Goal: Find specific page/section: Find specific page/section

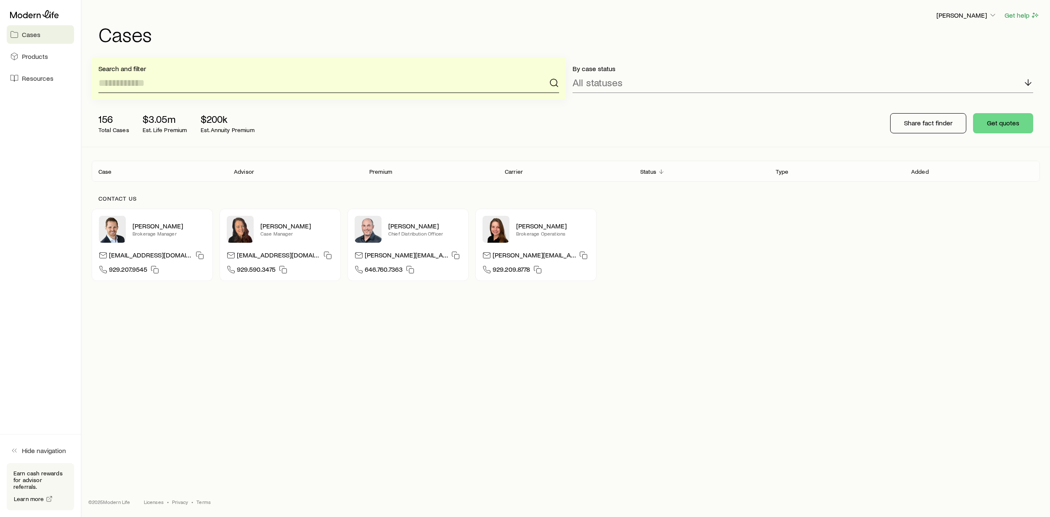
click at [241, 87] on input at bounding box center [328, 83] width 461 height 20
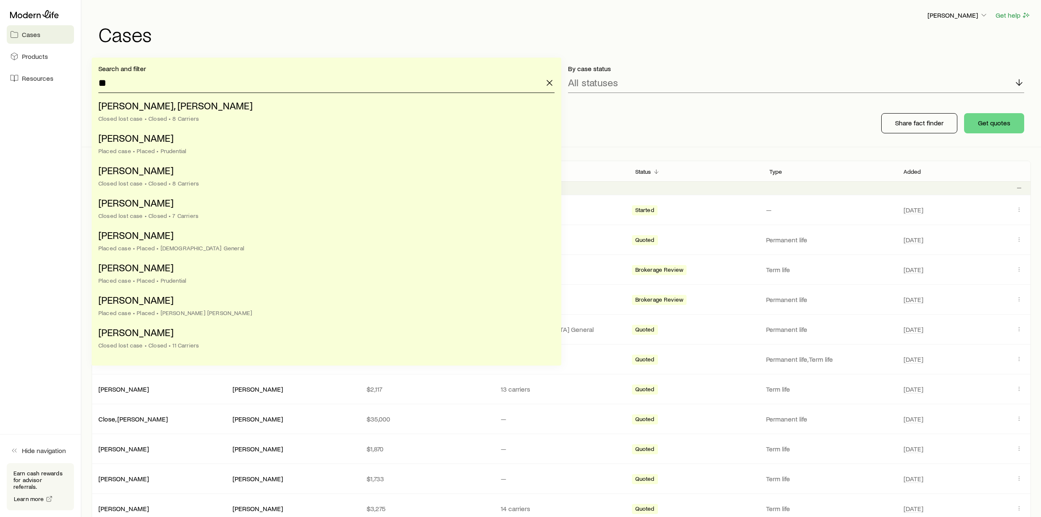
type input "*"
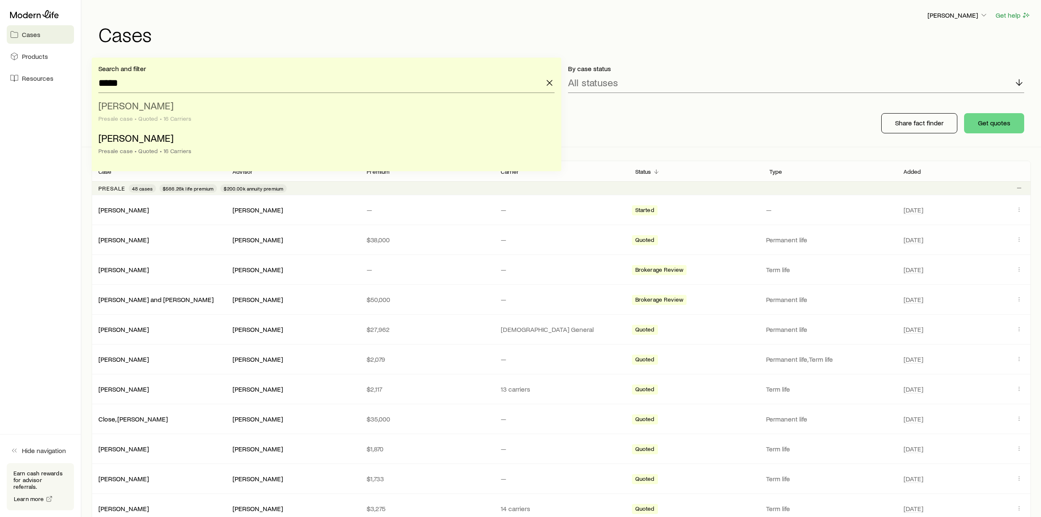
click at [133, 106] on span "[PERSON_NAME]" at bounding box center [135, 105] width 75 height 12
type input "**********"
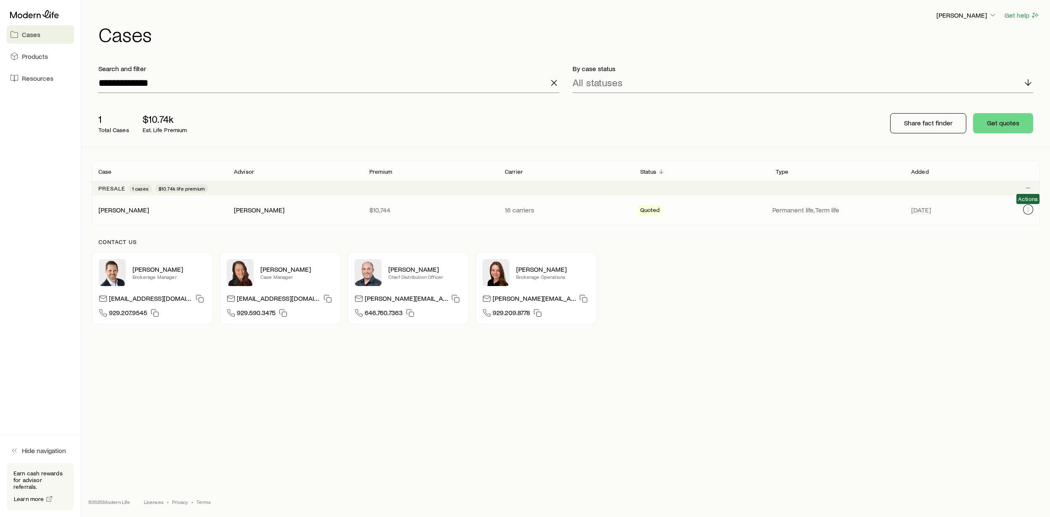
click at [1027, 211] on icon "Client cases" at bounding box center [1028, 209] width 7 height 7
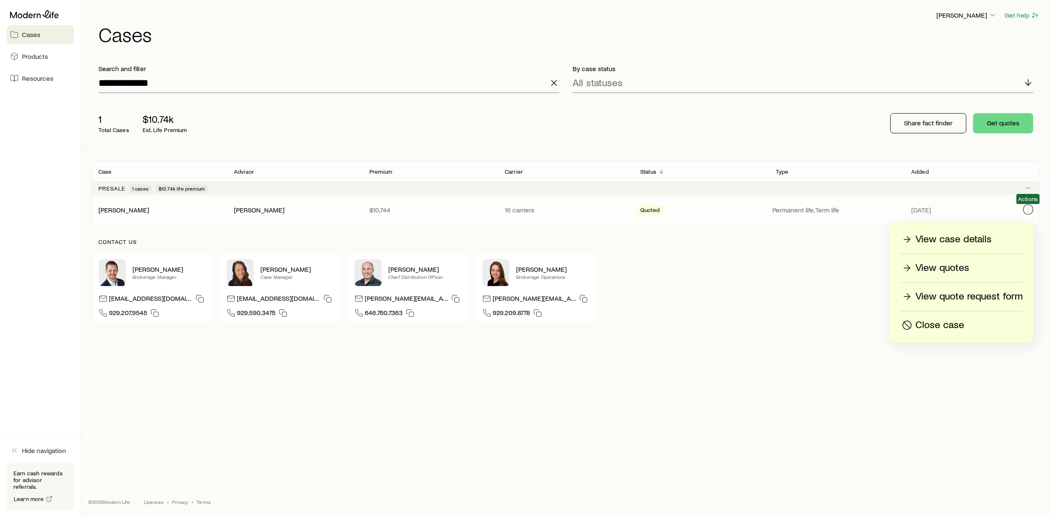
click at [1025, 211] on icon "Client cases" at bounding box center [1028, 209] width 7 height 7
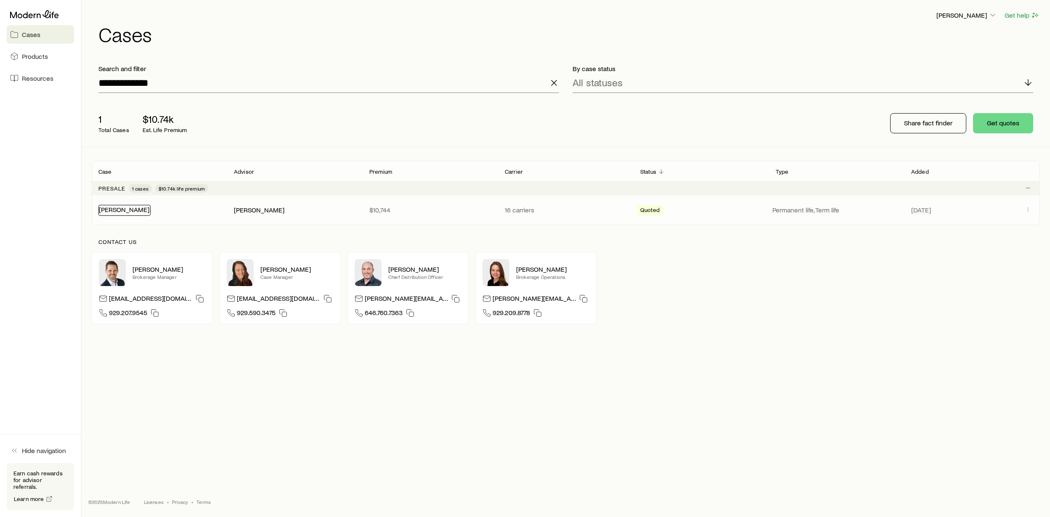
click at [130, 213] on link "[PERSON_NAME]" at bounding box center [124, 209] width 50 height 8
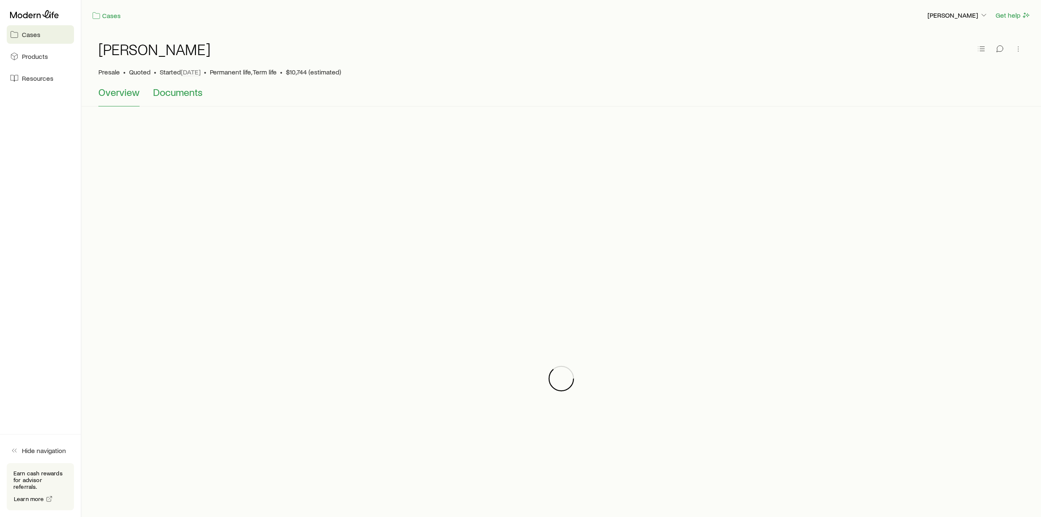
click at [184, 92] on span "Documents" at bounding box center [178, 92] width 50 height 12
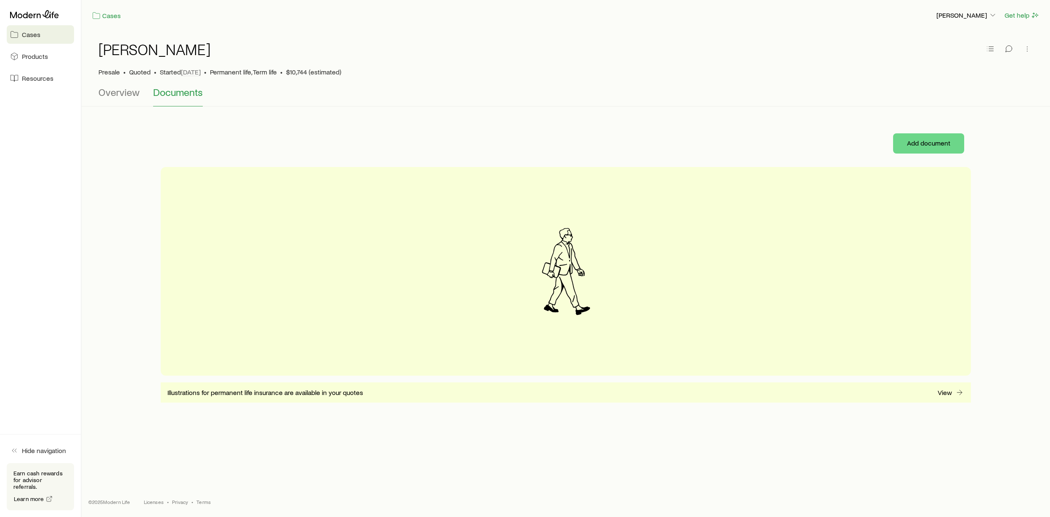
click at [188, 95] on span "Documents" at bounding box center [178, 92] width 50 height 12
click at [95, 10] on div "Cases" at bounding box center [510, 15] width 837 height 11
click at [108, 13] on link "Cases" at bounding box center [106, 16] width 29 height 10
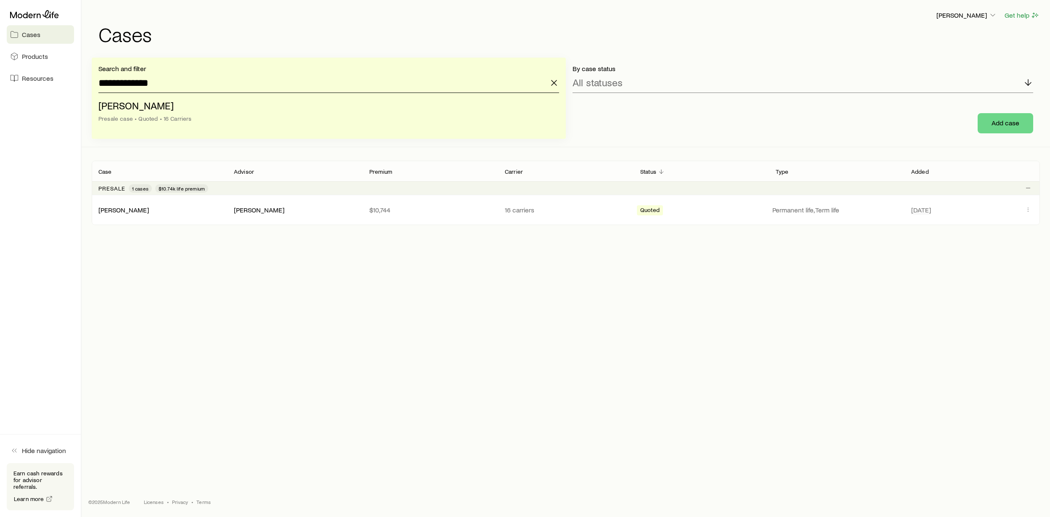
drag, startPoint x: 162, startPoint y: 88, endPoint x: 96, endPoint y: 89, distance: 66.0
click at [96, 89] on div "**********" at bounding box center [329, 98] width 474 height 81
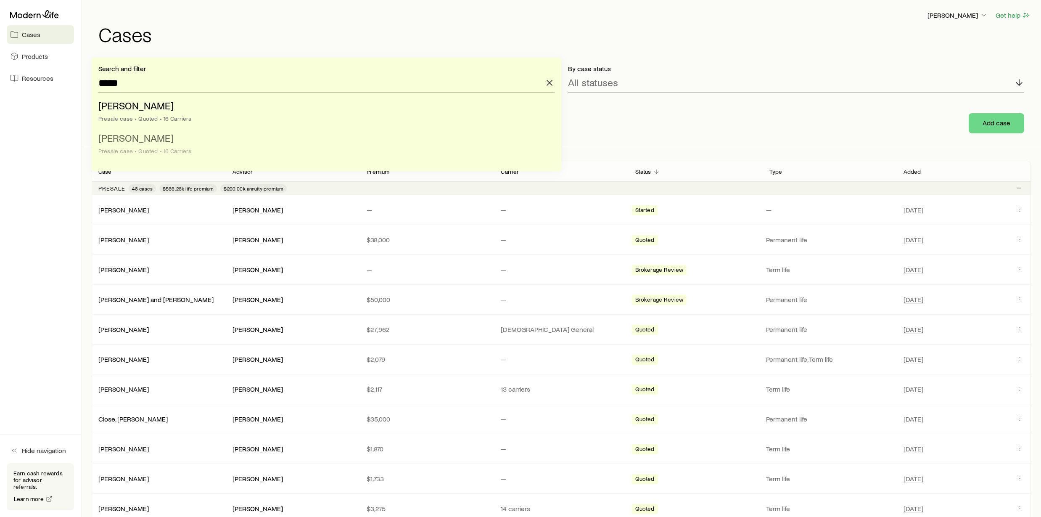
click at [133, 148] on div "Presale case • Quoted • 16 Carriers" at bounding box center [323, 151] width 451 height 7
type input "**********"
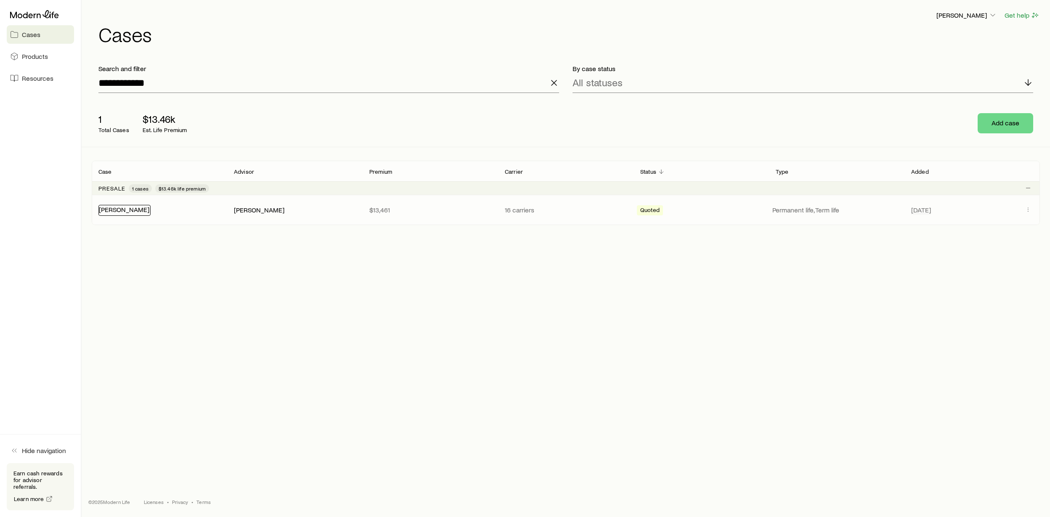
click at [103, 211] on link "[PERSON_NAME]" at bounding box center [124, 209] width 50 height 8
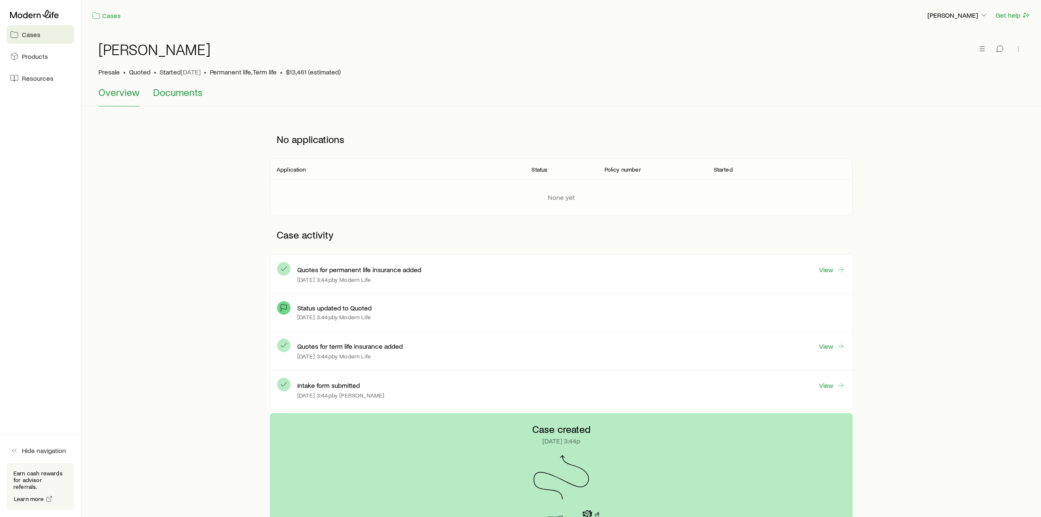
click at [189, 94] on span "Documents" at bounding box center [178, 92] width 50 height 12
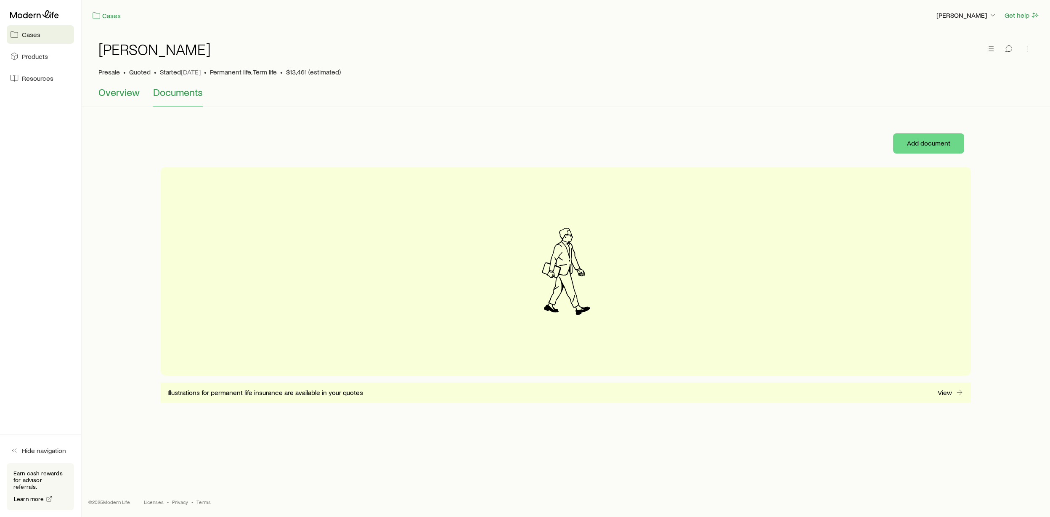
click at [119, 93] on span "Overview" at bounding box center [118, 92] width 41 height 12
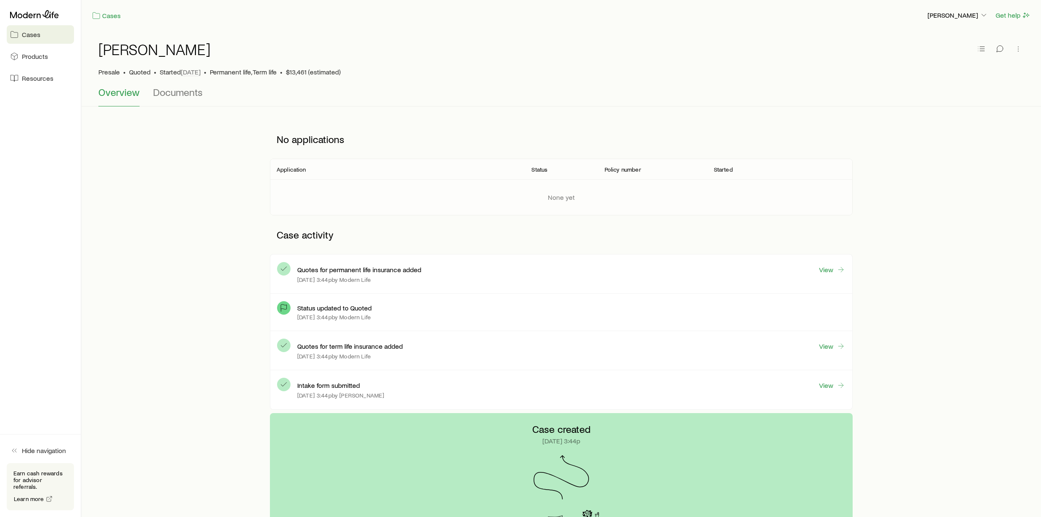
click at [108, 22] on div "Cases [PERSON_NAME] Get help" at bounding box center [562, 15] width 960 height 31
click at [110, 19] on link "Cases" at bounding box center [106, 16] width 29 height 10
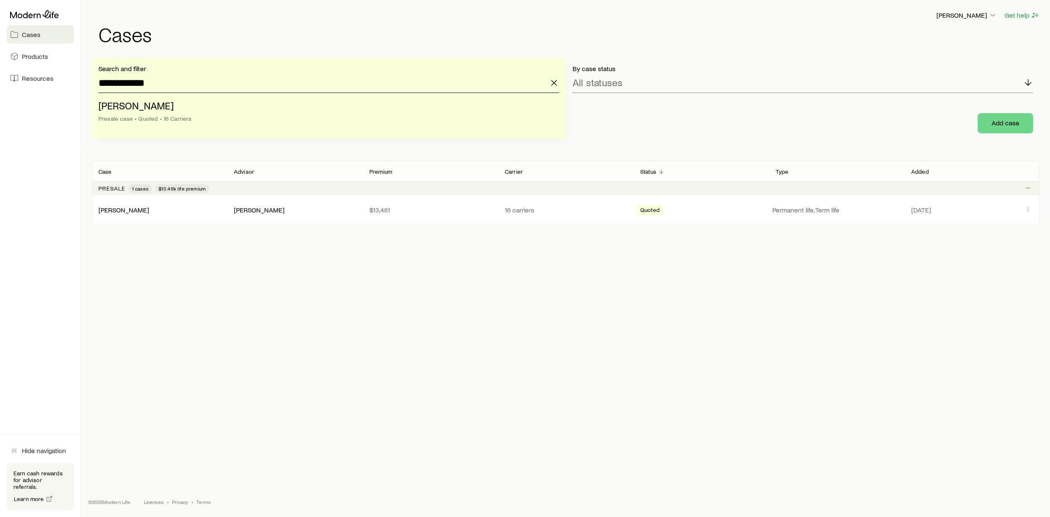
drag, startPoint x: 162, startPoint y: 87, endPoint x: 77, endPoint y: 89, distance: 84.6
click at [77, 89] on div "**********" at bounding box center [525, 258] width 1050 height 517
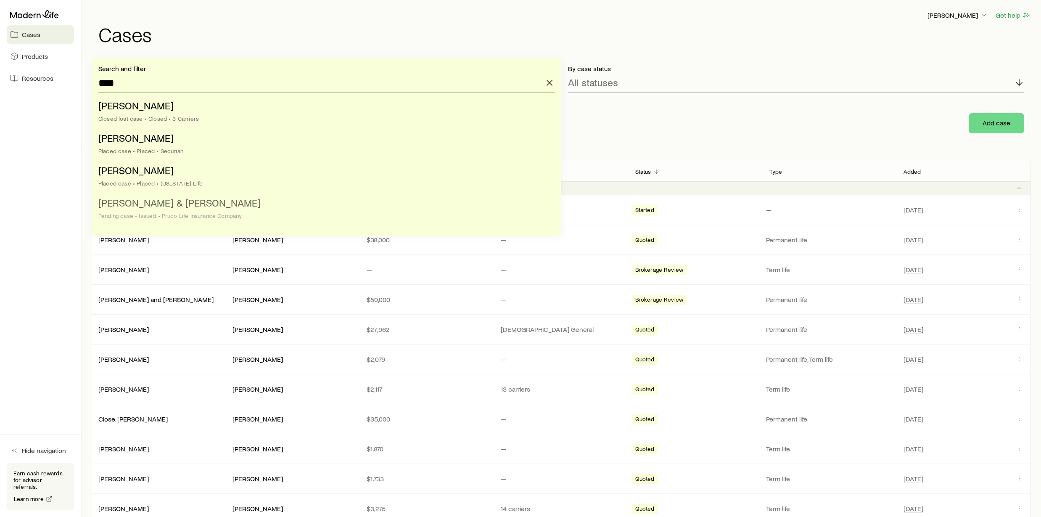
click at [137, 206] on span "[PERSON_NAME] & [PERSON_NAME]" at bounding box center [179, 202] width 162 height 12
type input "**********"
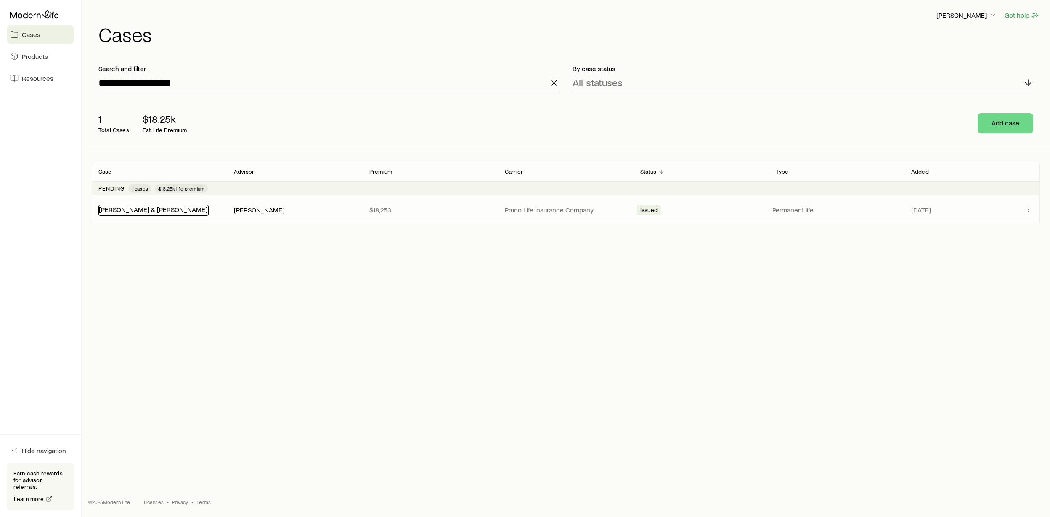
click at [130, 214] on div "[PERSON_NAME] & [PERSON_NAME]" at bounding box center [153, 210] width 110 height 11
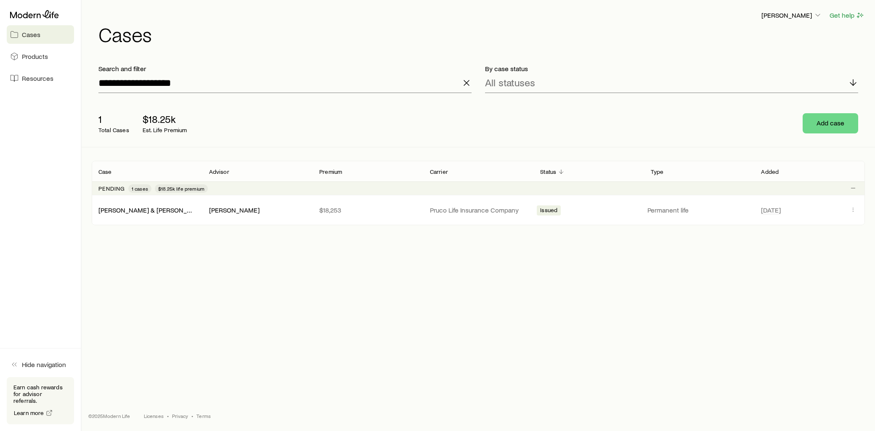
drag, startPoint x: 978, startPoint y: 0, endPoint x: 511, endPoint y: 306, distance: 558.5
click at [512, 312] on div "**********" at bounding box center [478, 186] width 793 height 373
click at [139, 209] on link "[PERSON_NAME] & [PERSON_NAME]" at bounding box center [153, 209] width 109 height 8
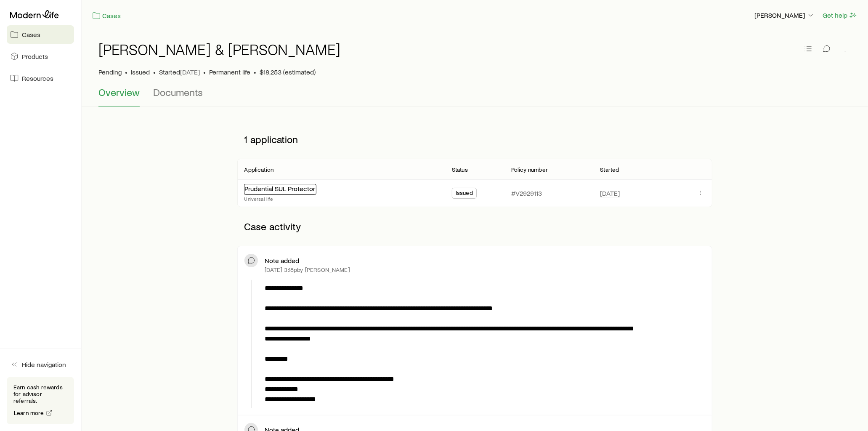
click at [294, 189] on link "Prudential SUL Protector" at bounding box center [279, 188] width 71 height 8
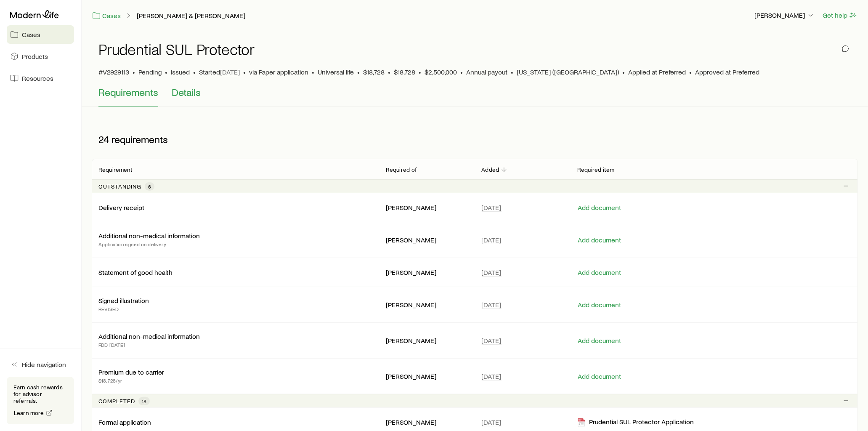
click at [180, 95] on span "Details" at bounding box center [186, 92] width 29 height 12
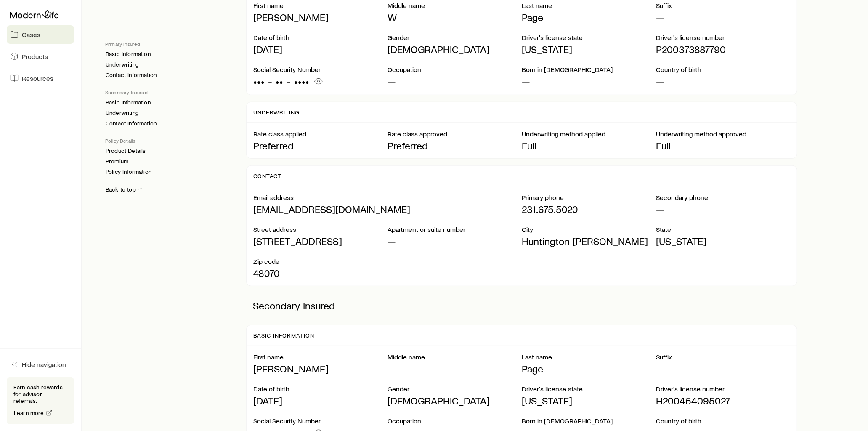
scroll to position [373, 0]
